Goal: Information Seeking & Learning: Check status

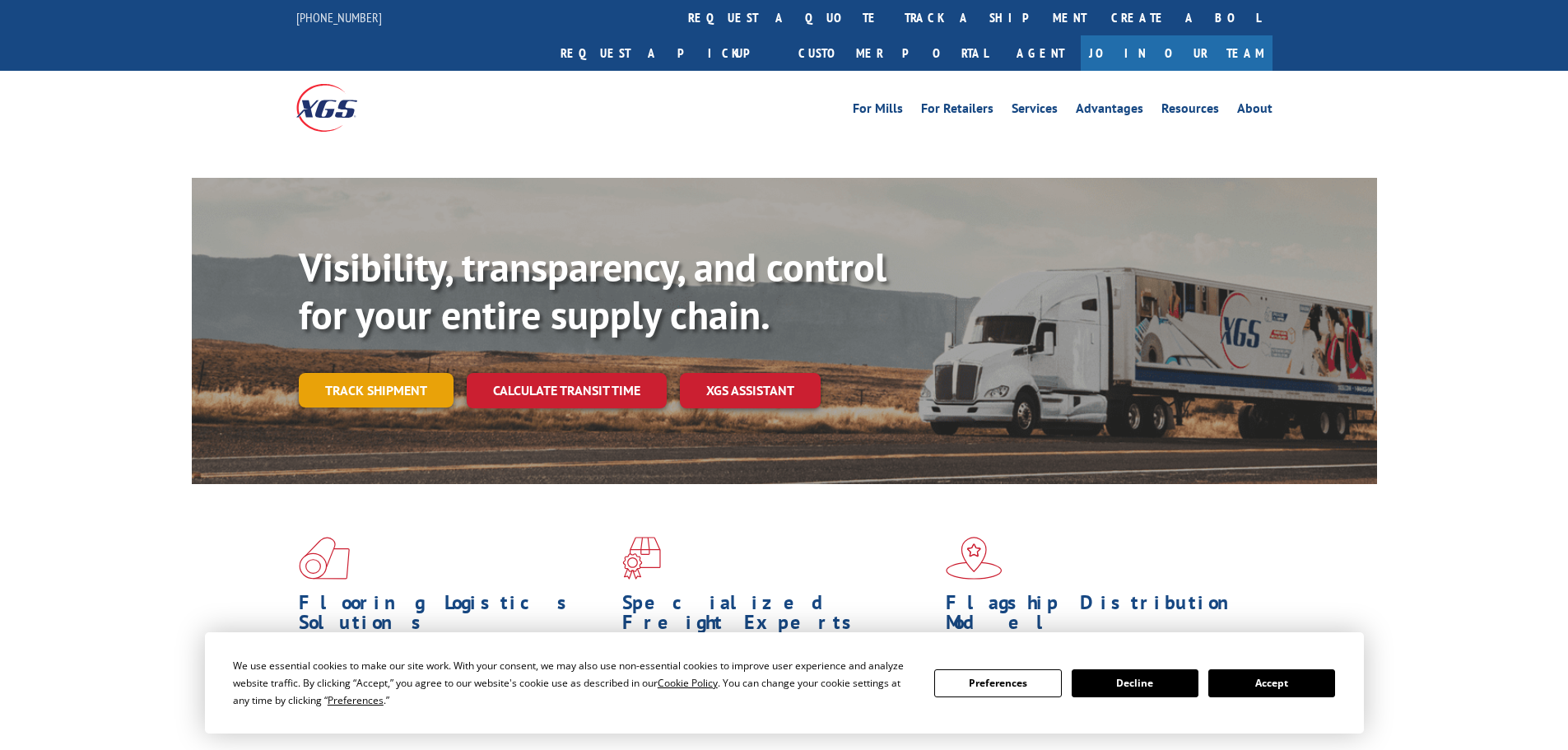
drag, startPoint x: 0, startPoint y: 0, endPoint x: 364, endPoint y: 361, distance: 512.7
click at [364, 372] on link "Track shipment" at bounding box center [376, 389] width 154 height 34
click at [377, 372] on link "Track shipment" at bounding box center [376, 389] width 154 height 34
click at [1285, 685] on button "Accept" at bounding box center [1271, 682] width 127 height 28
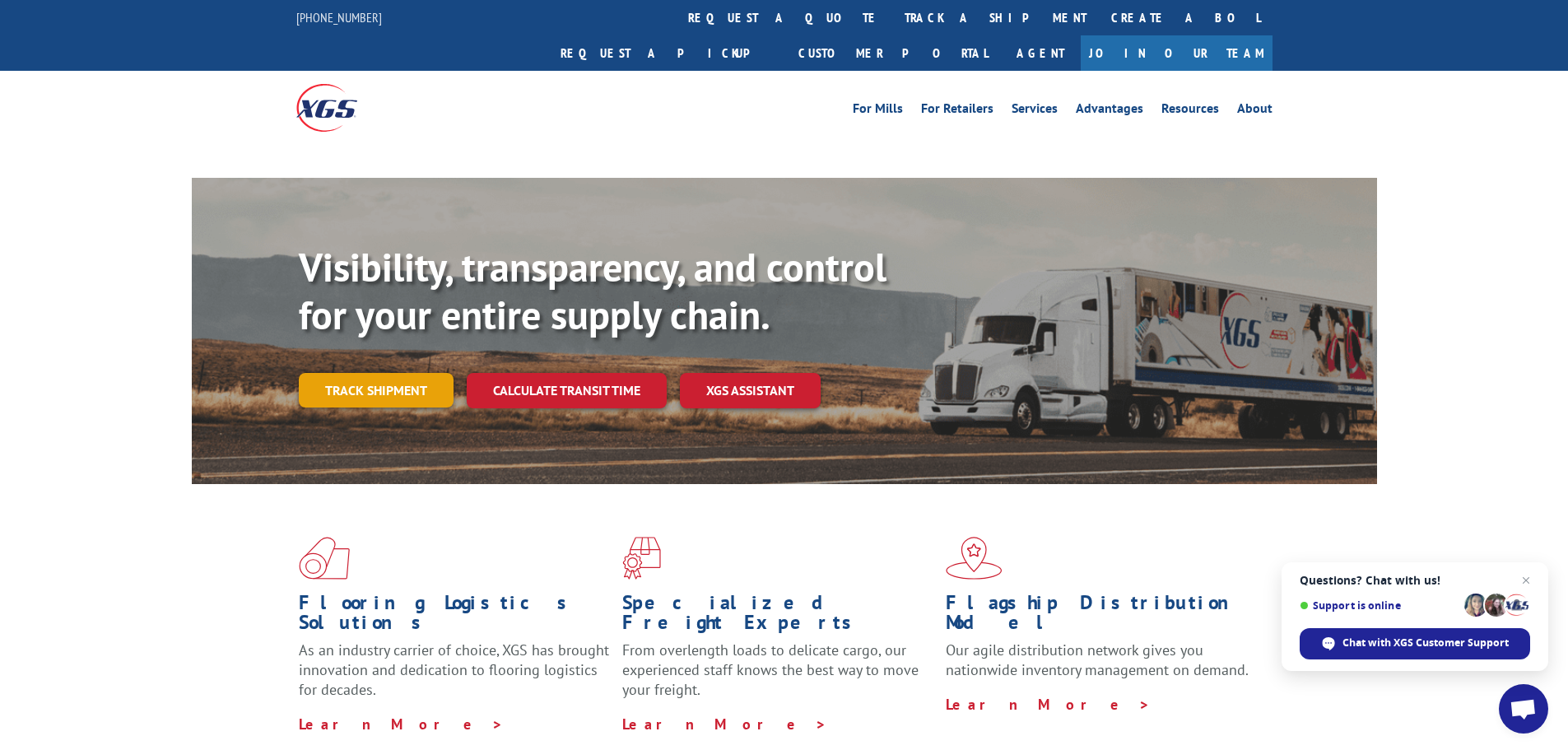
click at [378, 372] on link "Track shipment" at bounding box center [376, 389] width 154 height 34
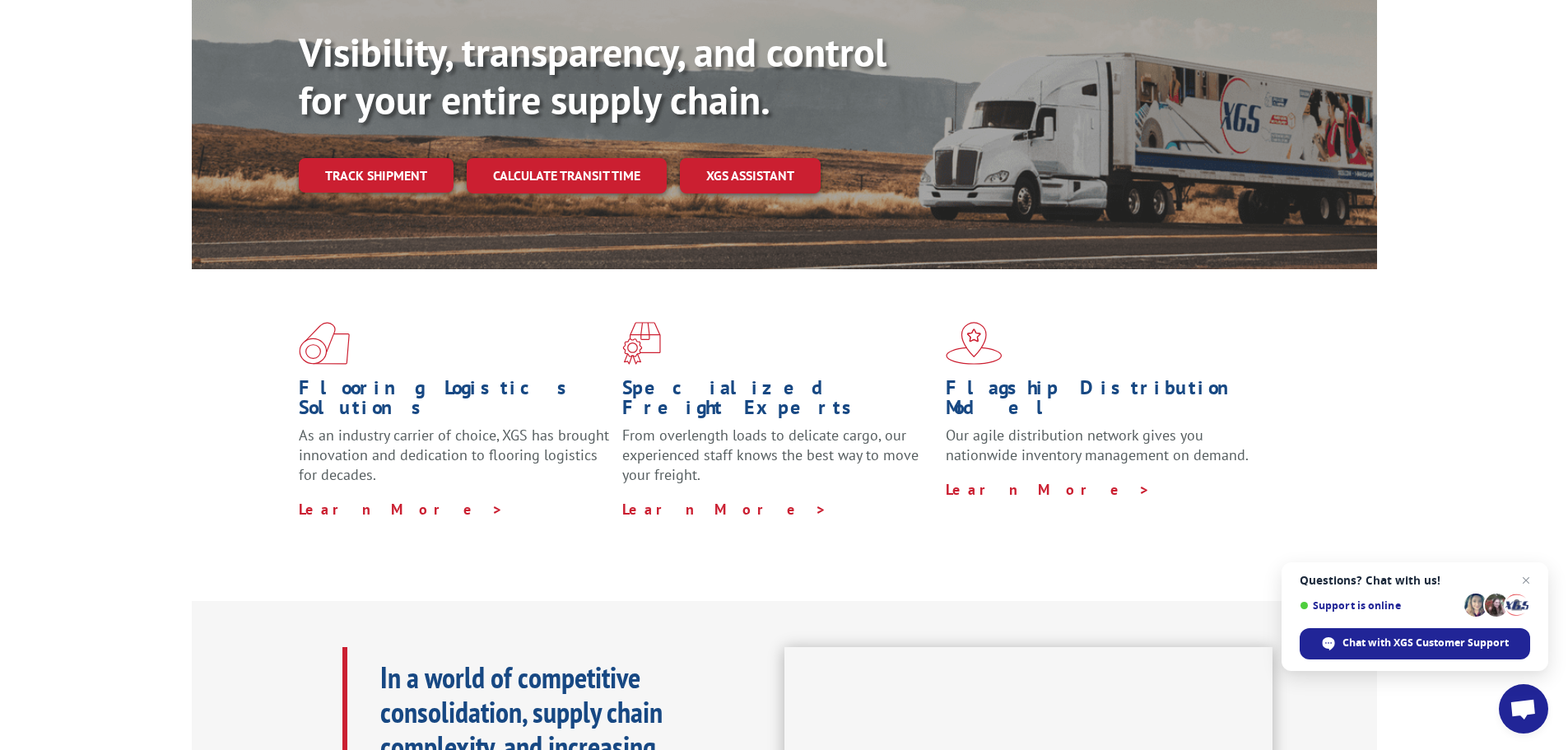
scroll to position [61, 0]
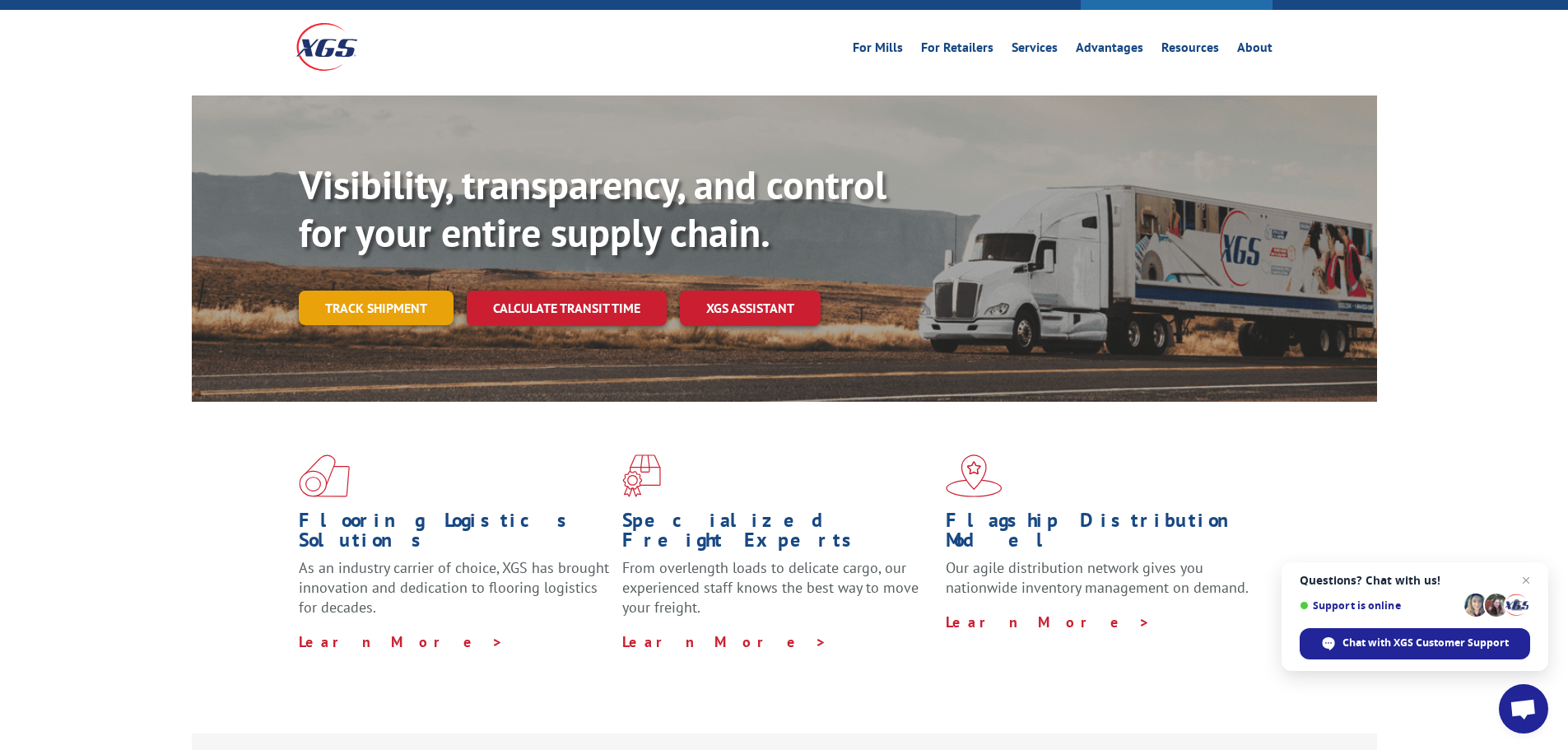
click at [377, 290] on link "Track shipment" at bounding box center [376, 307] width 154 height 34
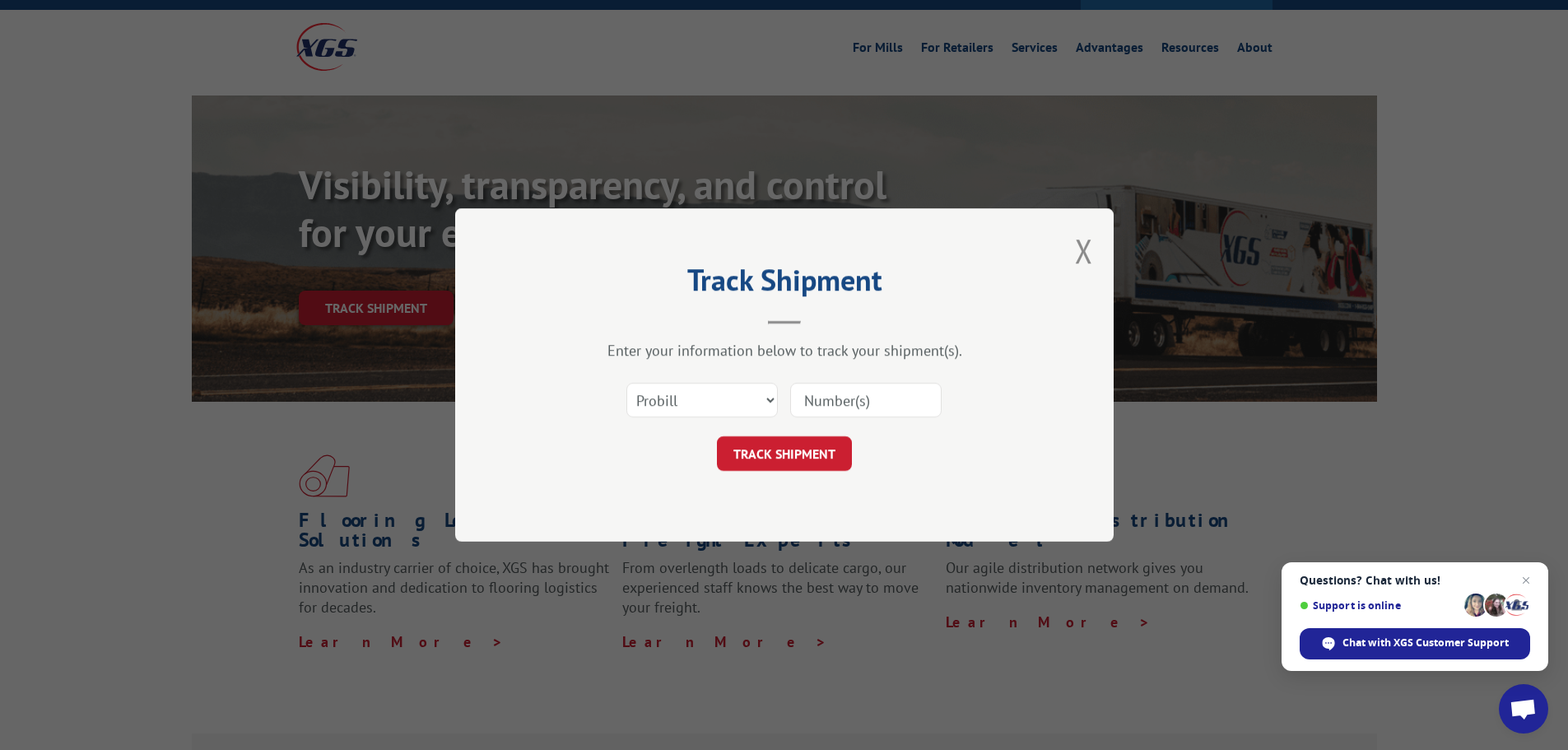
drag, startPoint x: 857, startPoint y: 408, endPoint x: 829, endPoint y: 424, distance: 32.2
click at [857, 408] on input at bounding box center [866, 399] width 151 height 34
paste input "17341106"
type input "17341106"
click at [796, 451] on button "TRACK SHIPMENT" at bounding box center [784, 453] width 135 height 34
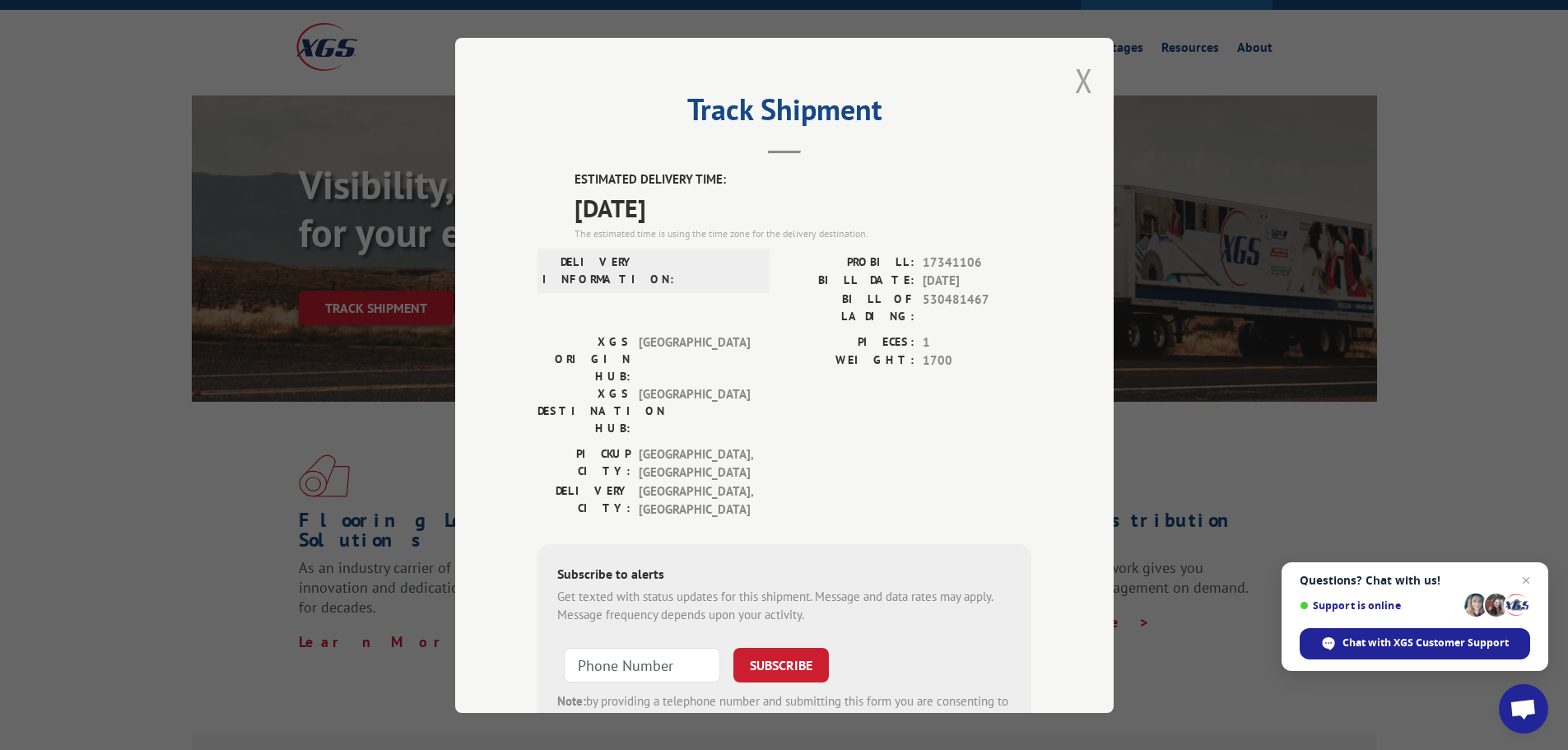
click at [1075, 83] on button "Close modal" at bounding box center [1084, 81] width 18 height 44
